Goal: Task Accomplishment & Management: Complete application form

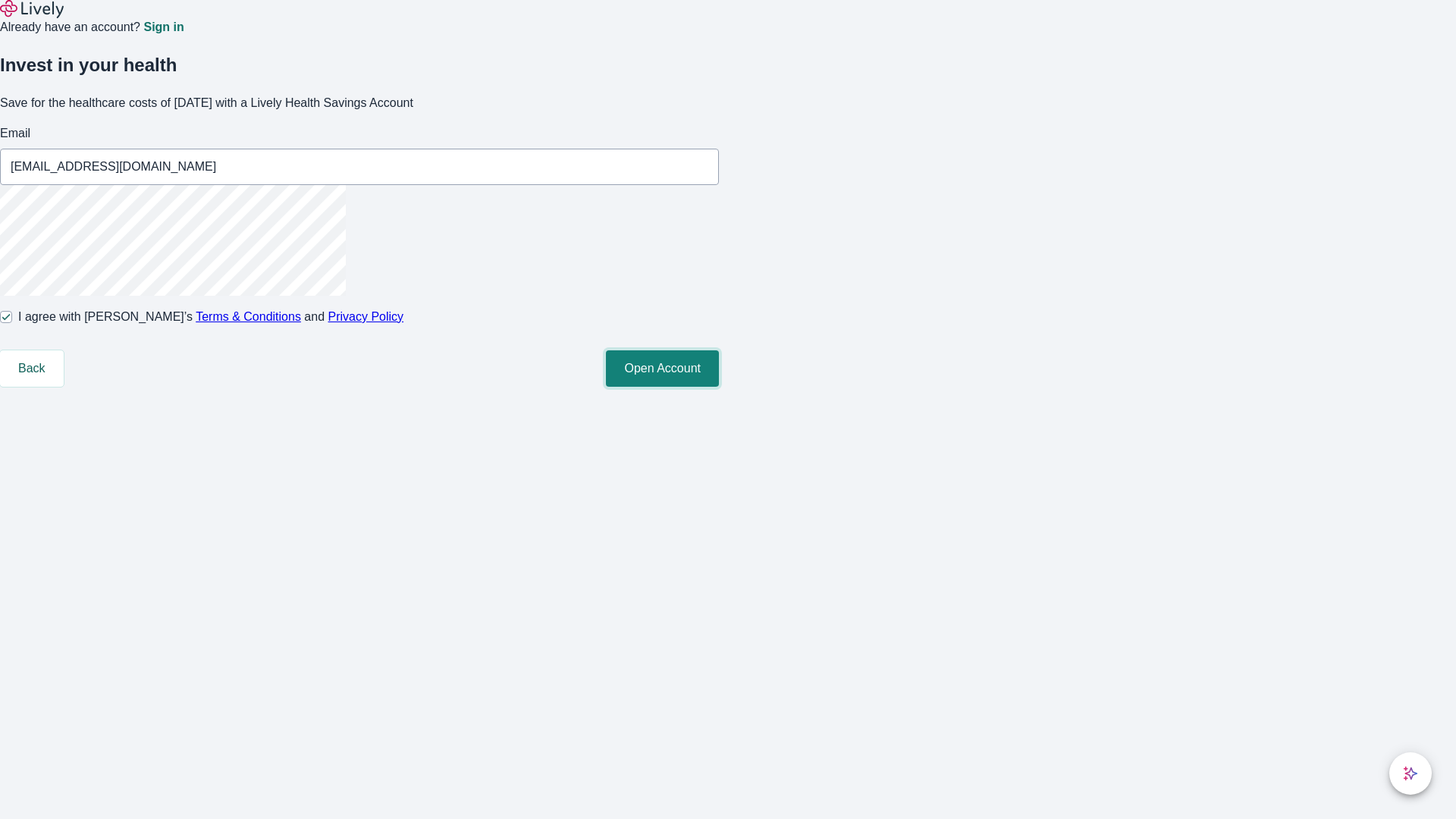
click at [719, 386] on button "Open Account" at bounding box center [662, 368] width 113 height 36
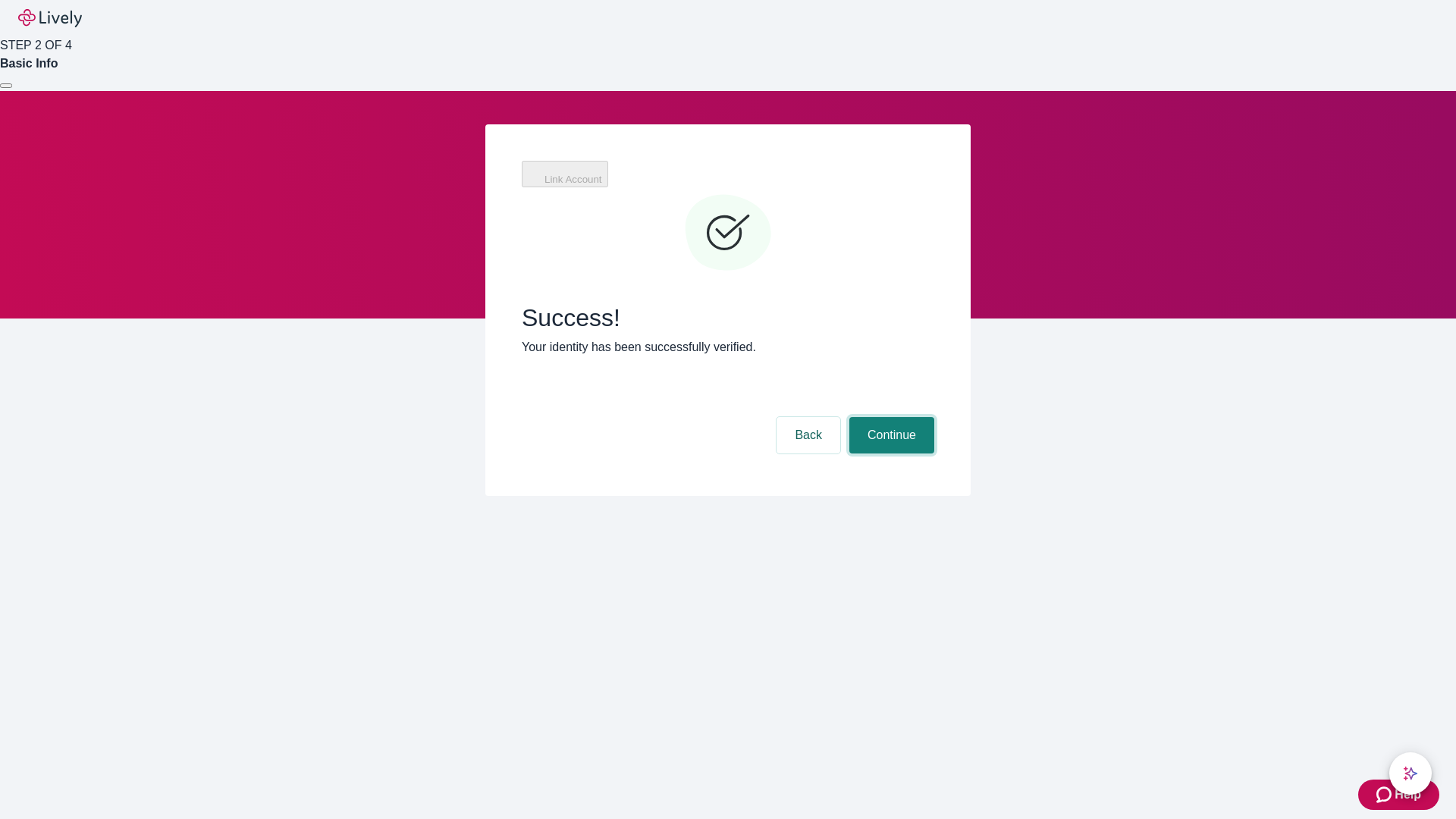
click at [890, 417] on button "Continue" at bounding box center [891, 435] width 85 height 36
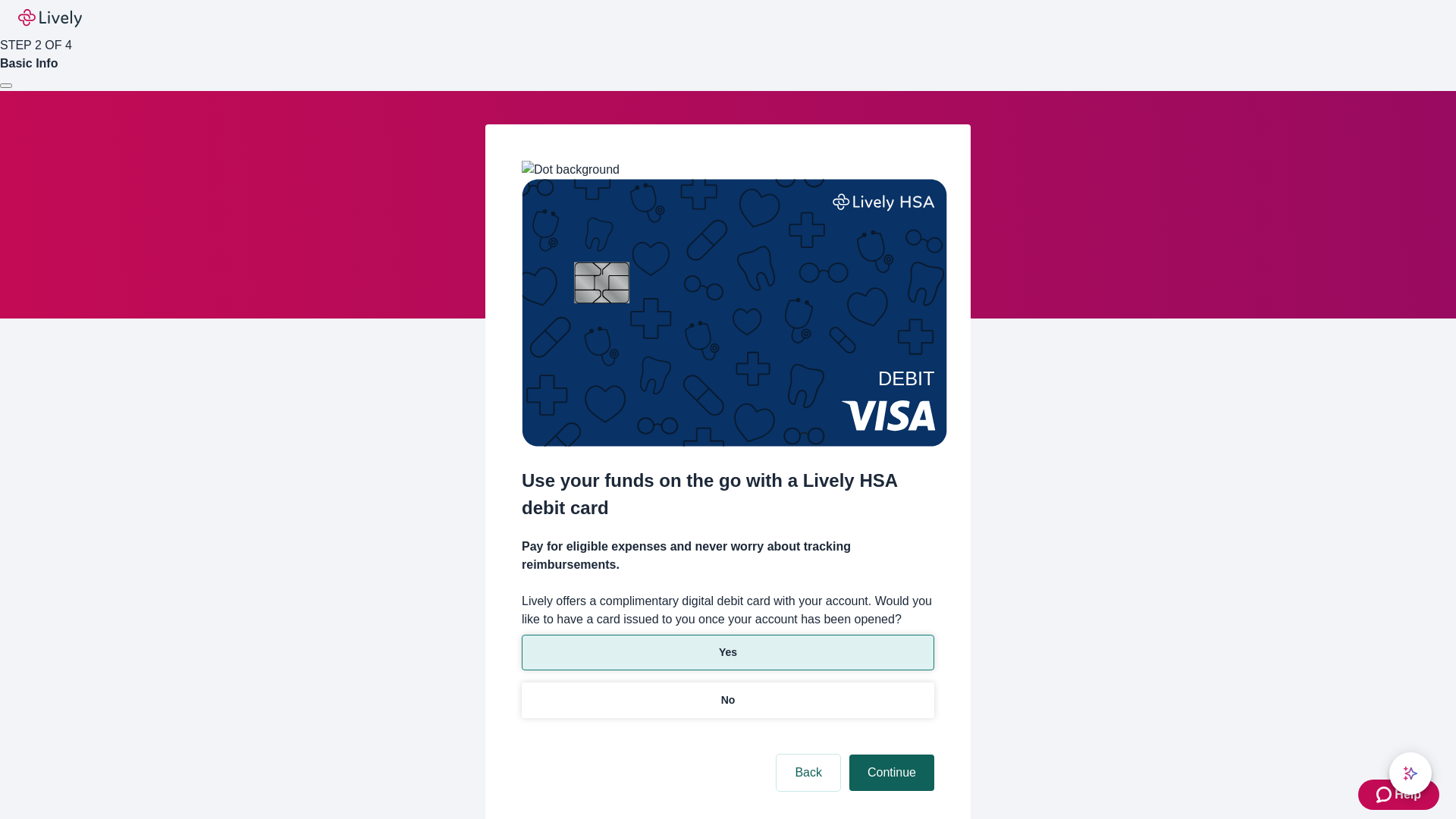
click at [727, 692] on p "No" at bounding box center [728, 700] width 15 height 16
click at [890, 755] on button "Continue" at bounding box center [891, 772] width 85 height 36
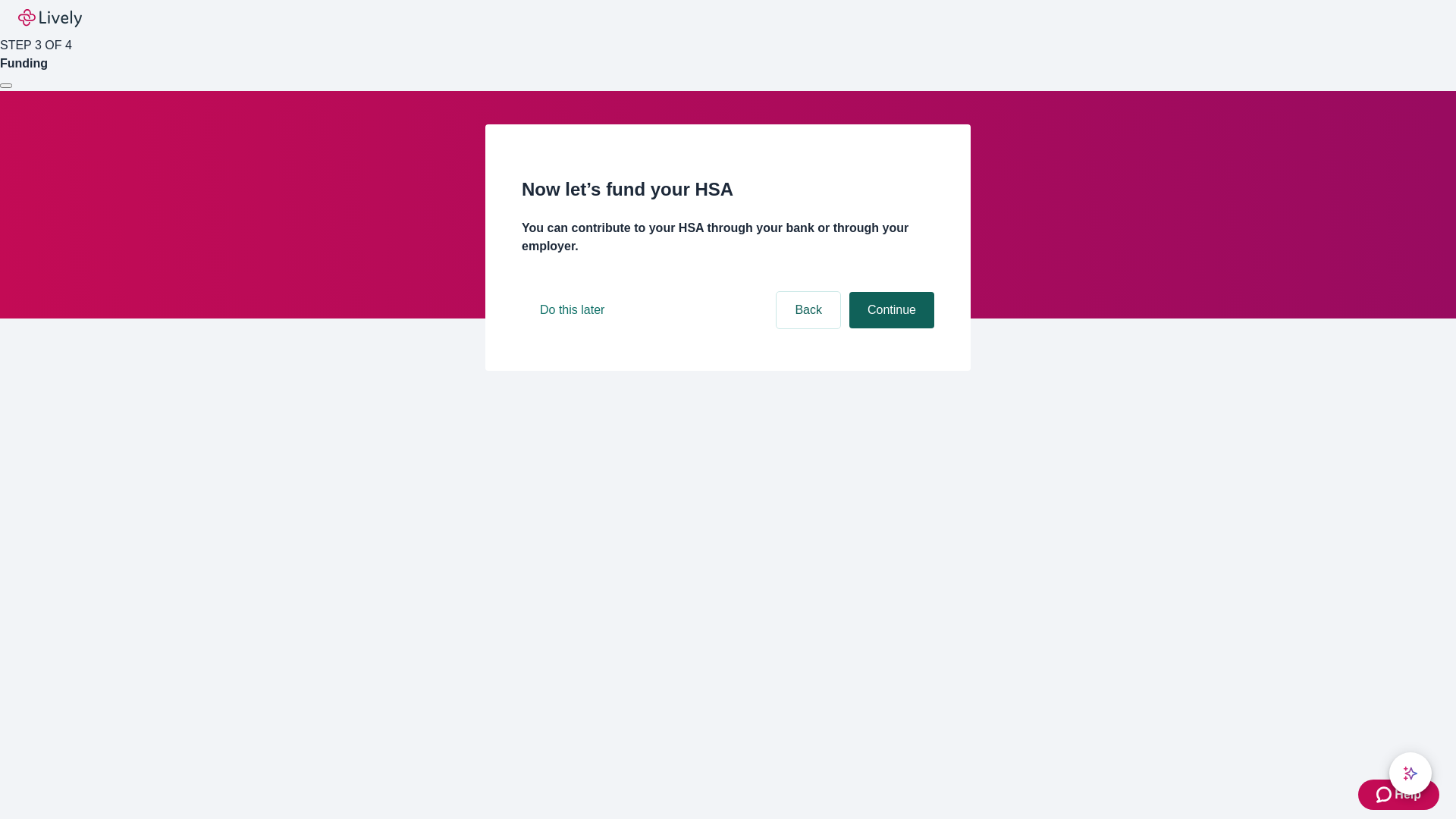
click at [890, 328] on button "Continue" at bounding box center [891, 310] width 85 height 36
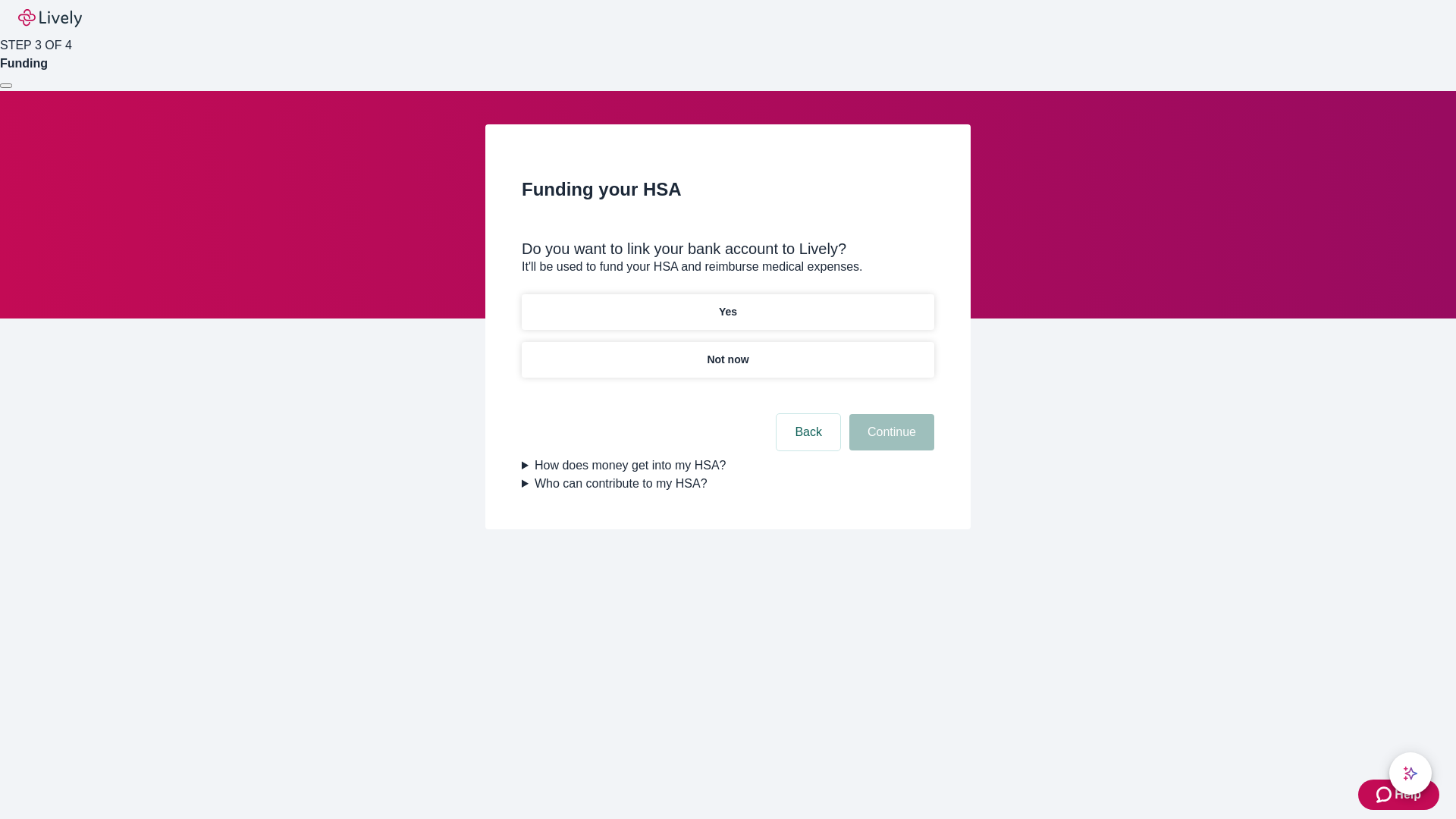
click at [727, 304] on p "Yes" at bounding box center [728, 312] width 18 height 16
click at [890, 414] on button "Continue" at bounding box center [891, 432] width 85 height 36
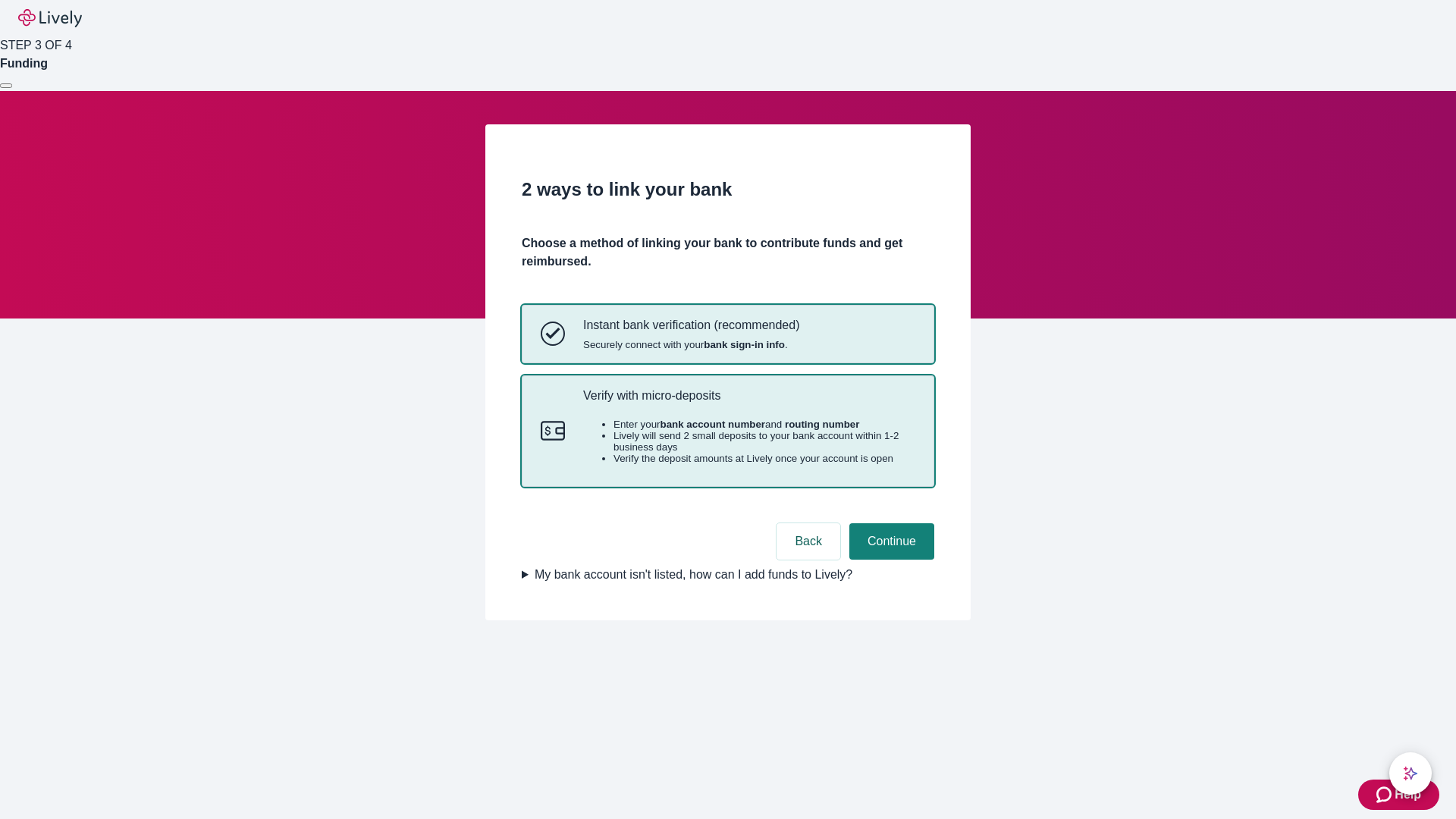
click at [749, 403] on p "Verify with micro-deposits" at bounding box center [749, 395] width 332 height 15
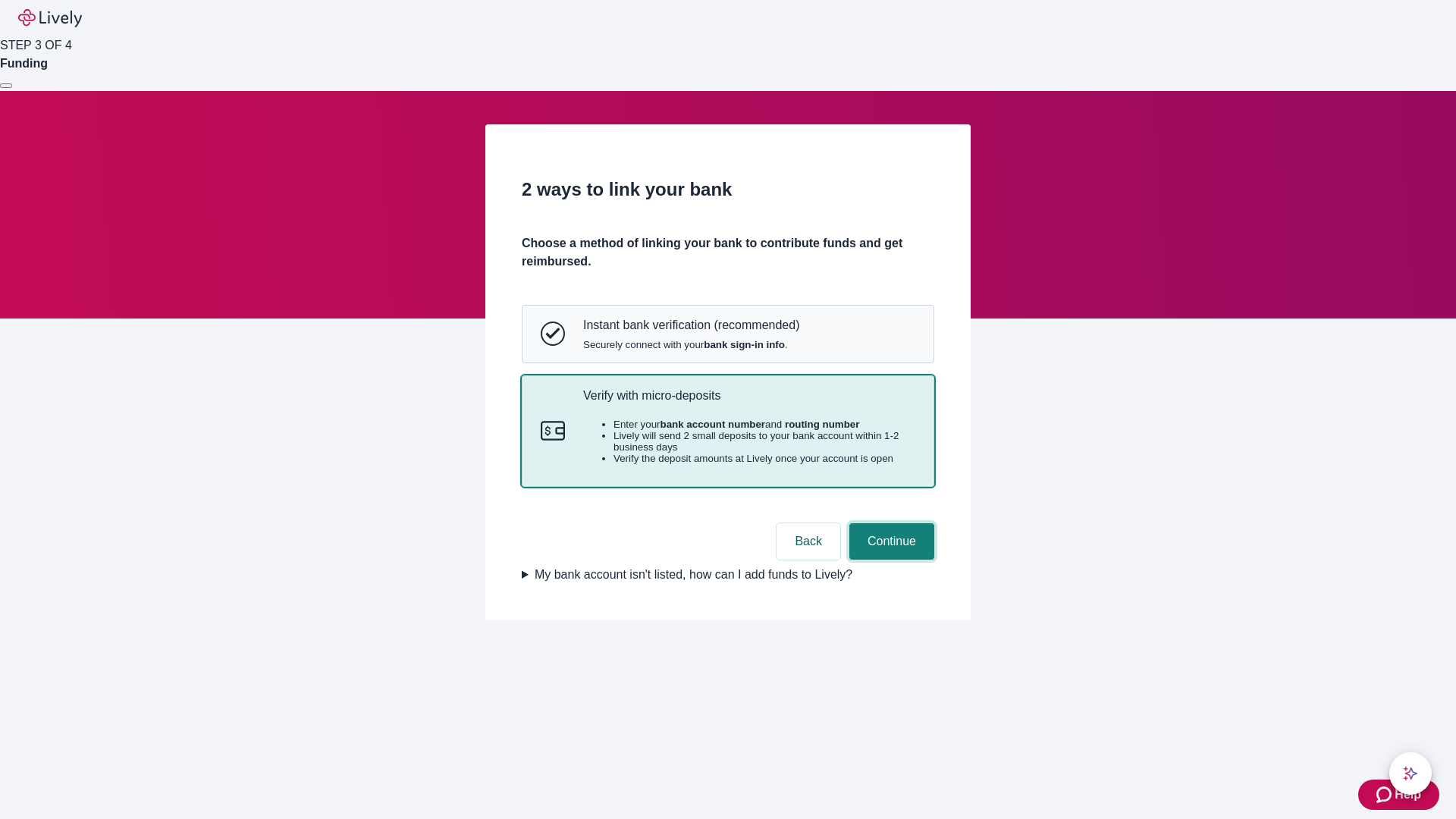
click at [890, 560] on button "Continue" at bounding box center [891, 541] width 85 height 36
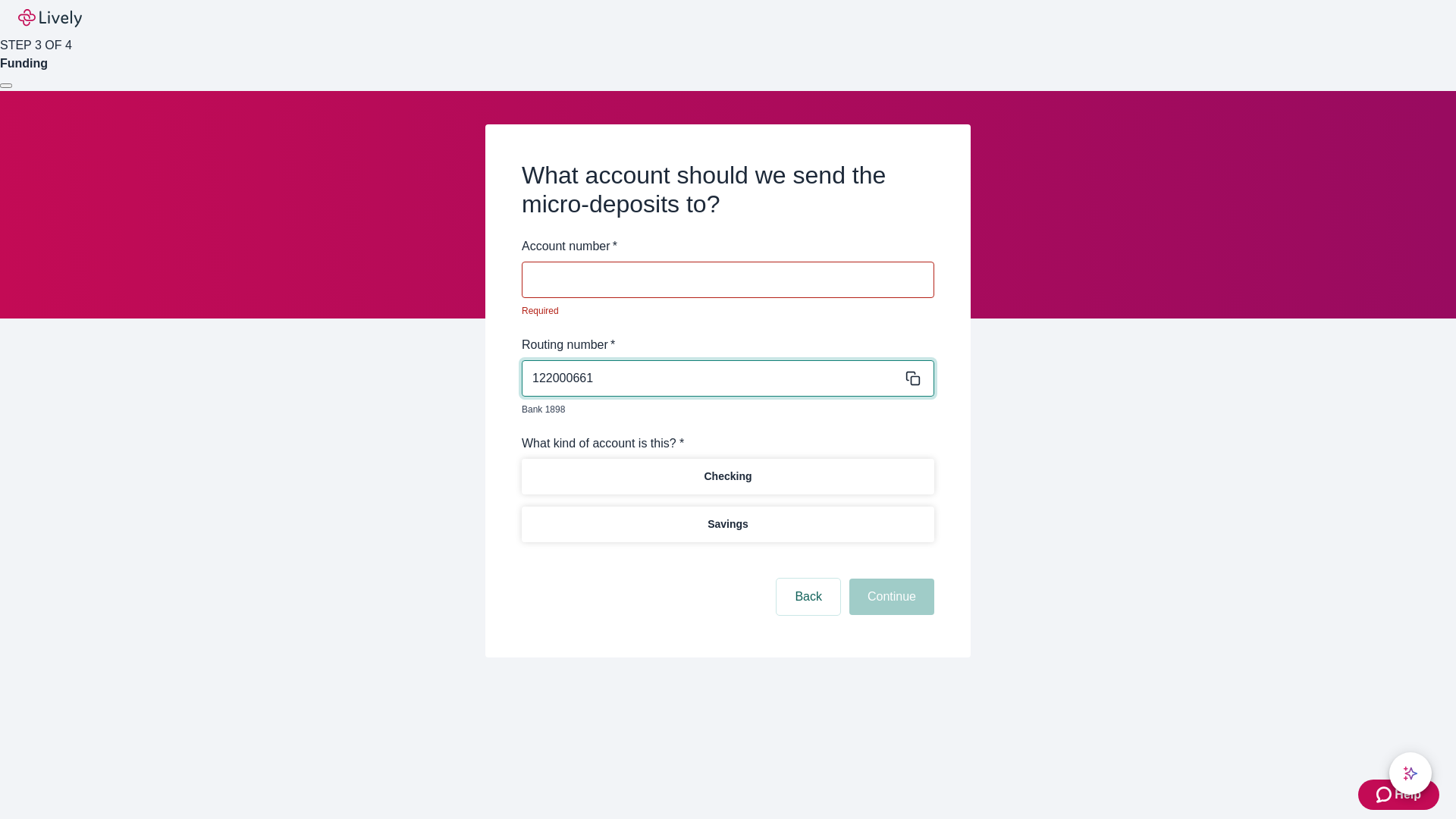
type input "122000661"
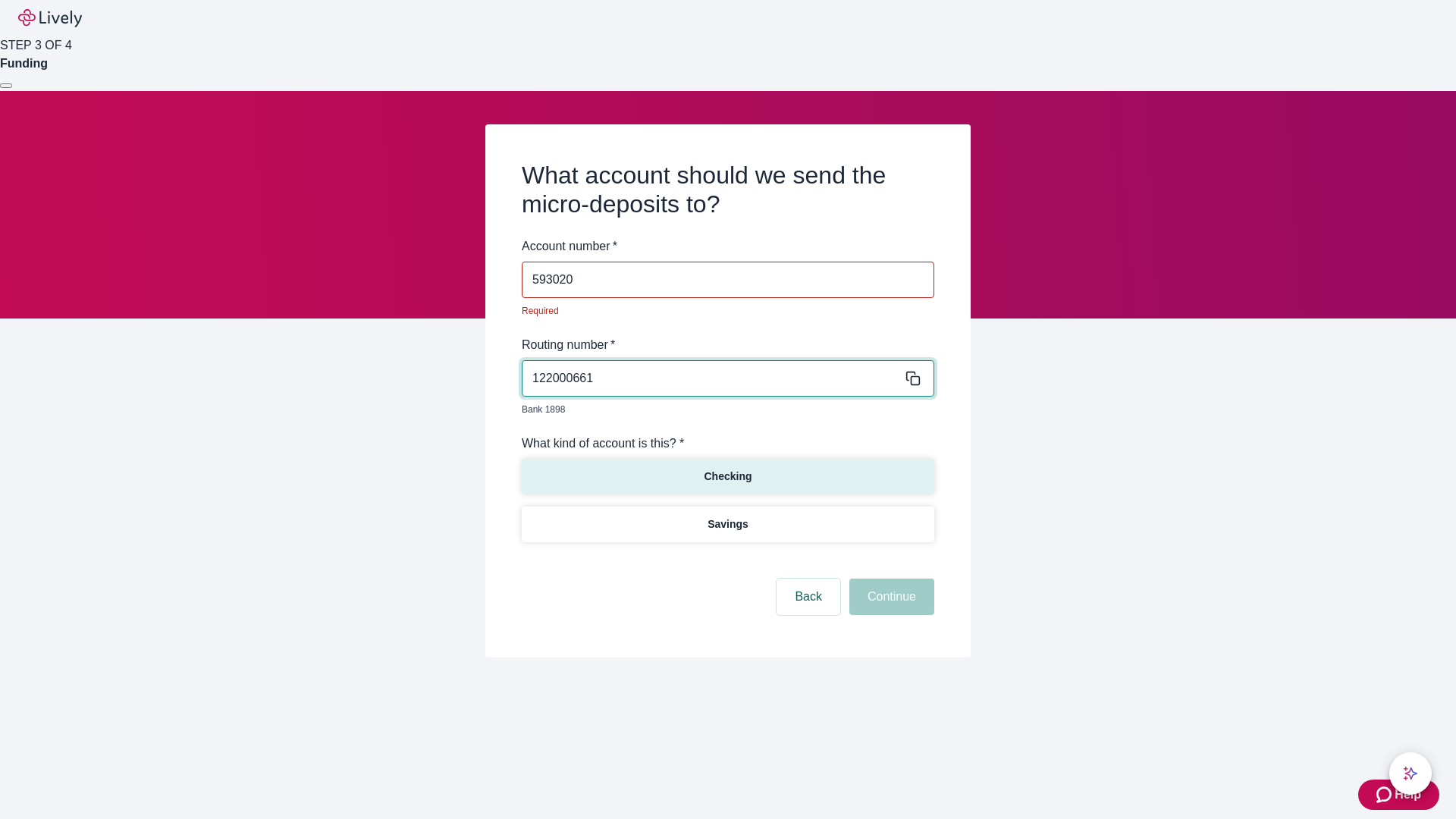
type input "593020"
click at [727, 469] on p "Checking" at bounding box center [728, 476] width 48 height 16
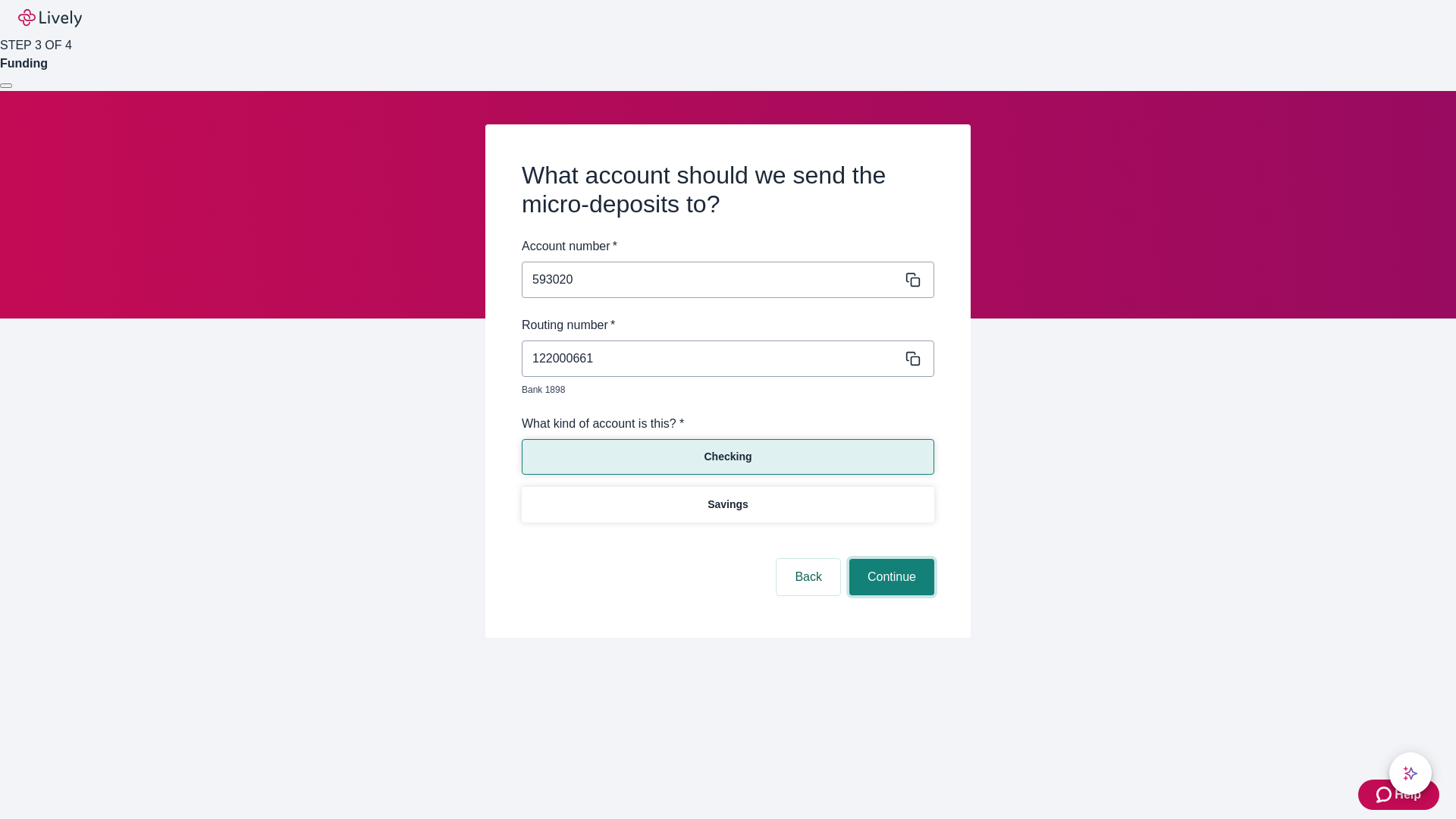
click at [890, 560] on button "Continue" at bounding box center [891, 577] width 85 height 36
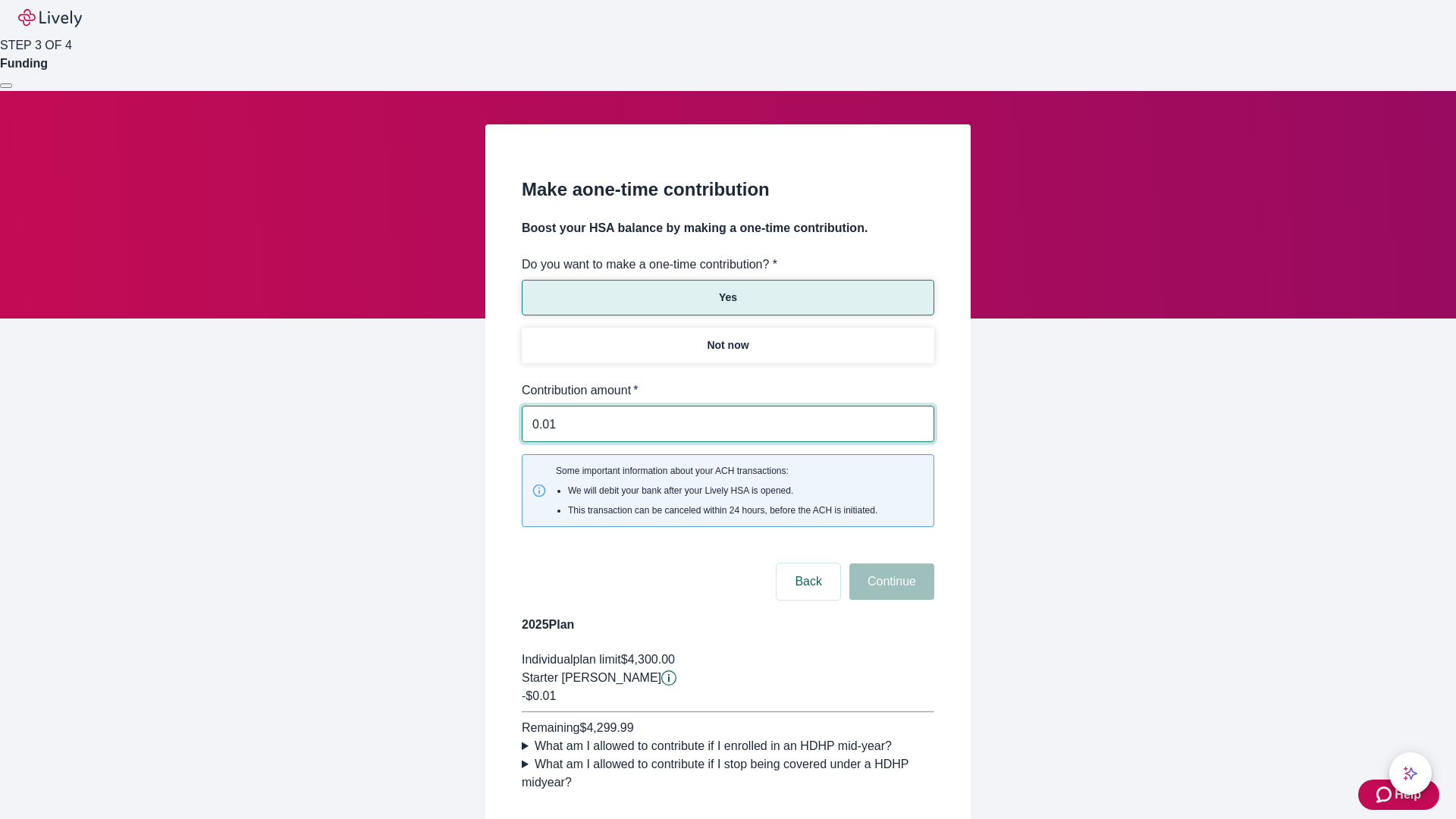
type input "0.01"
click at [890, 564] on button "Continue" at bounding box center [891, 581] width 85 height 36
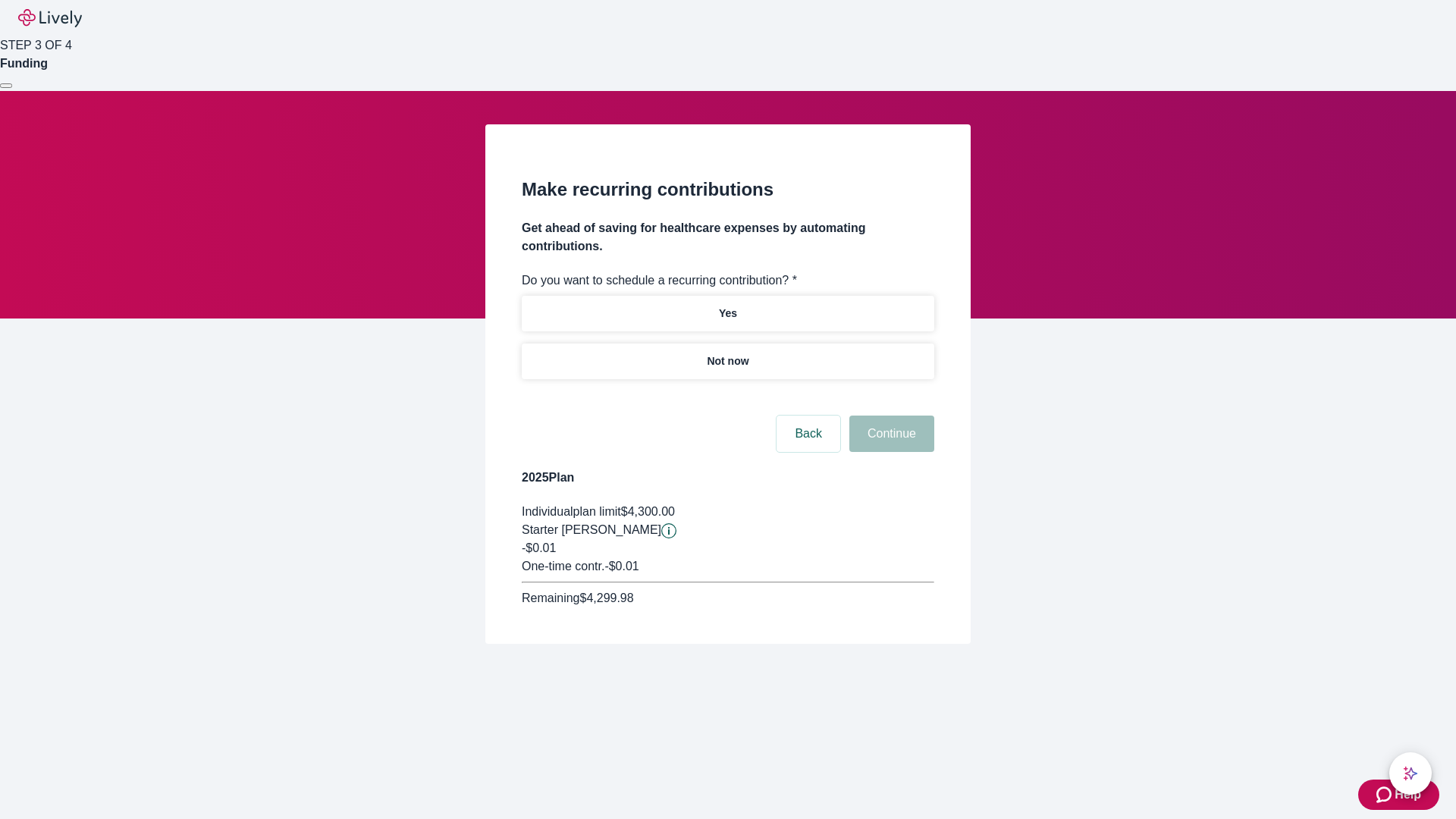
click at [727, 354] on p "Not now" at bounding box center [728, 361] width 41 height 16
click at [890, 416] on button "Continue" at bounding box center [891, 433] width 85 height 36
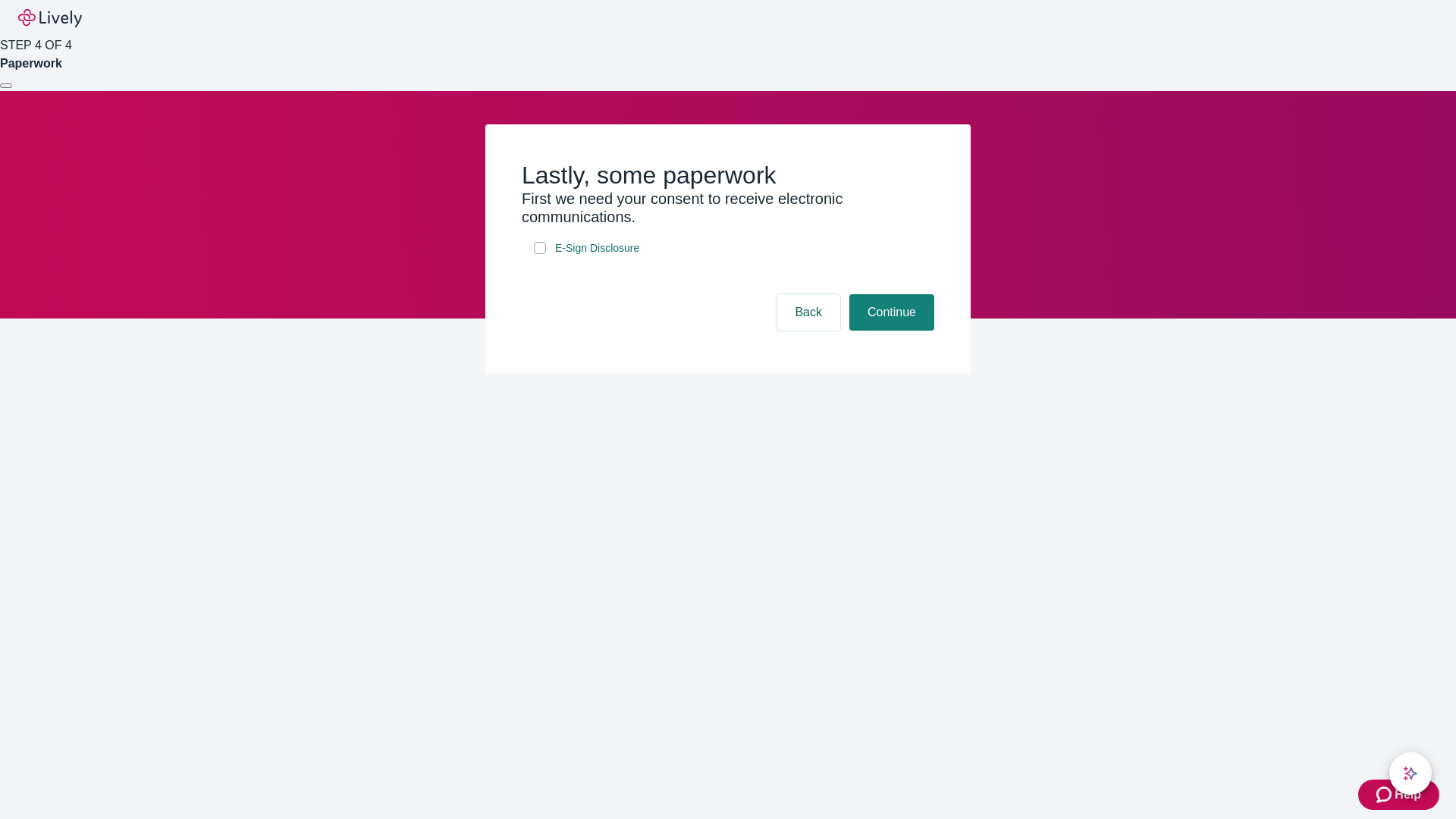
click at [540, 254] on input "E-Sign Disclosure" at bounding box center [540, 248] width 12 height 12
checkbox input "true"
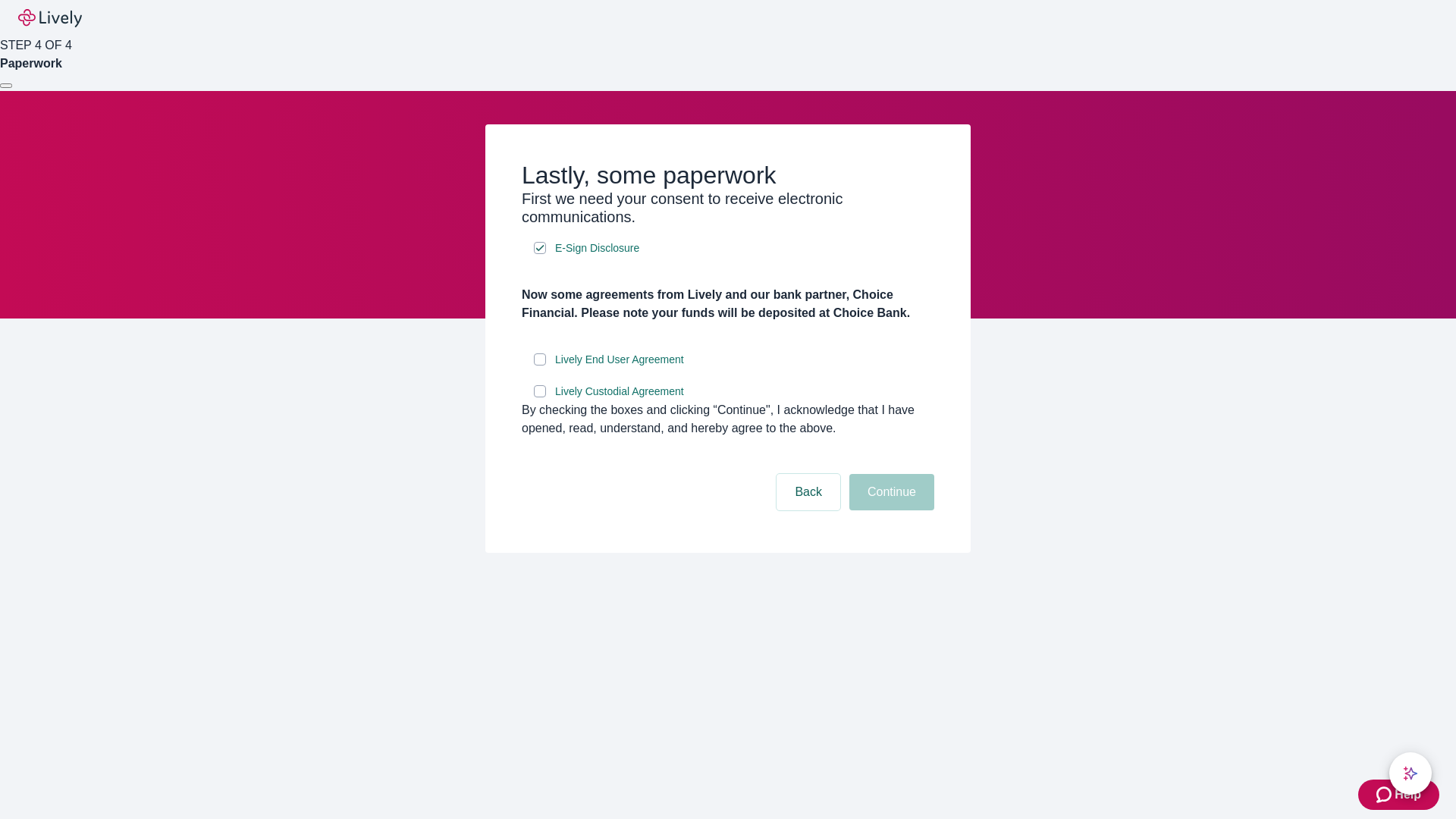
click at [540, 366] on input "Lively End User Agreement" at bounding box center [540, 360] width 12 height 12
checkbox input "true"
click at [540, 397] on input "Lively Custodial Agreement" at bounding box center [540, 391] width 12 height 12
checkbox input "true"
click at [890, 510] on button "Continue" at bounding box center [891, 492] width 85 height 36
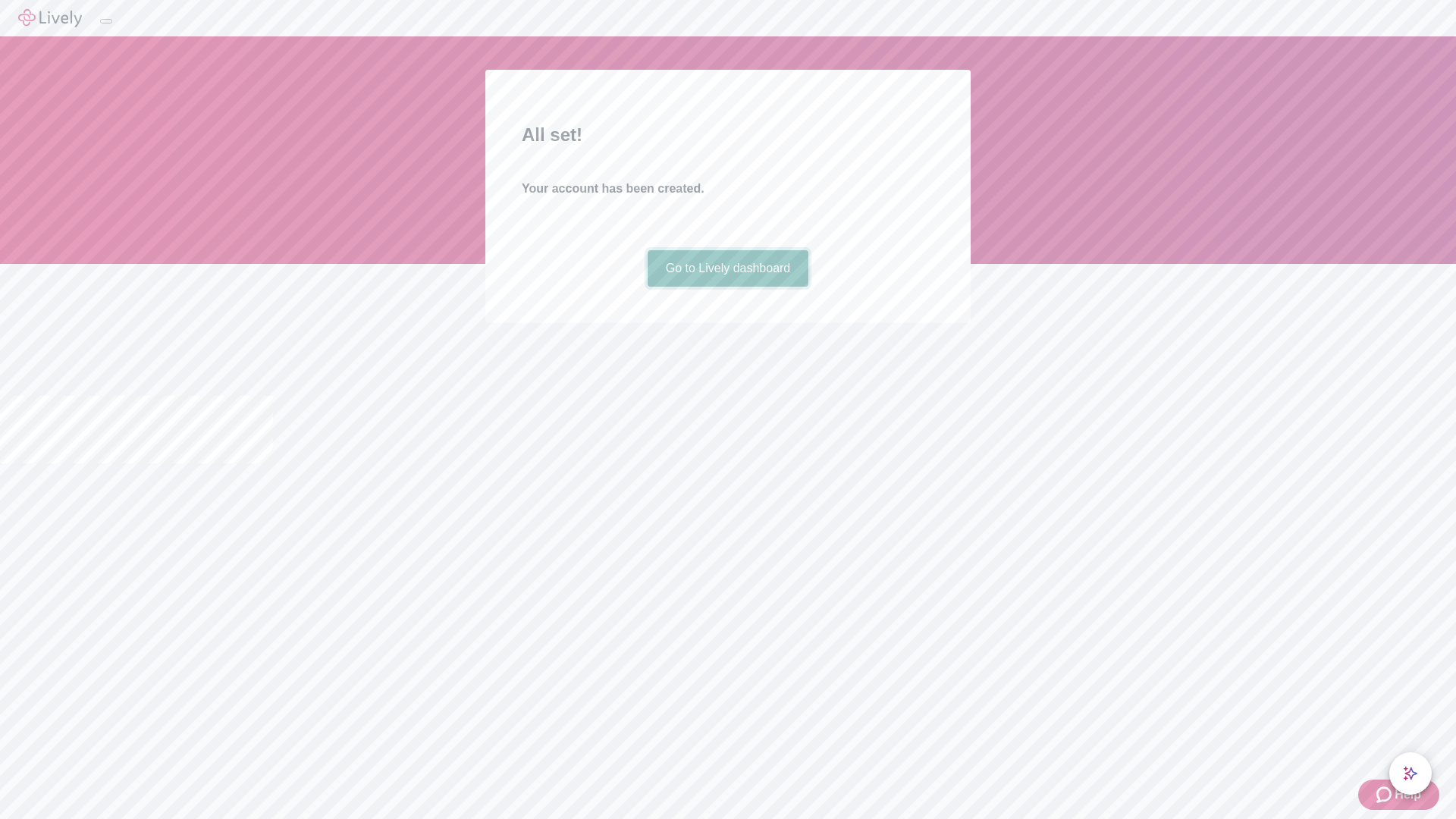
click at [727, 287] on link "Go to Lively dashboard" at bounding box center [728, 268] width 162 height 36
